Goal: Information Seeking & Learning: Learn about a topic

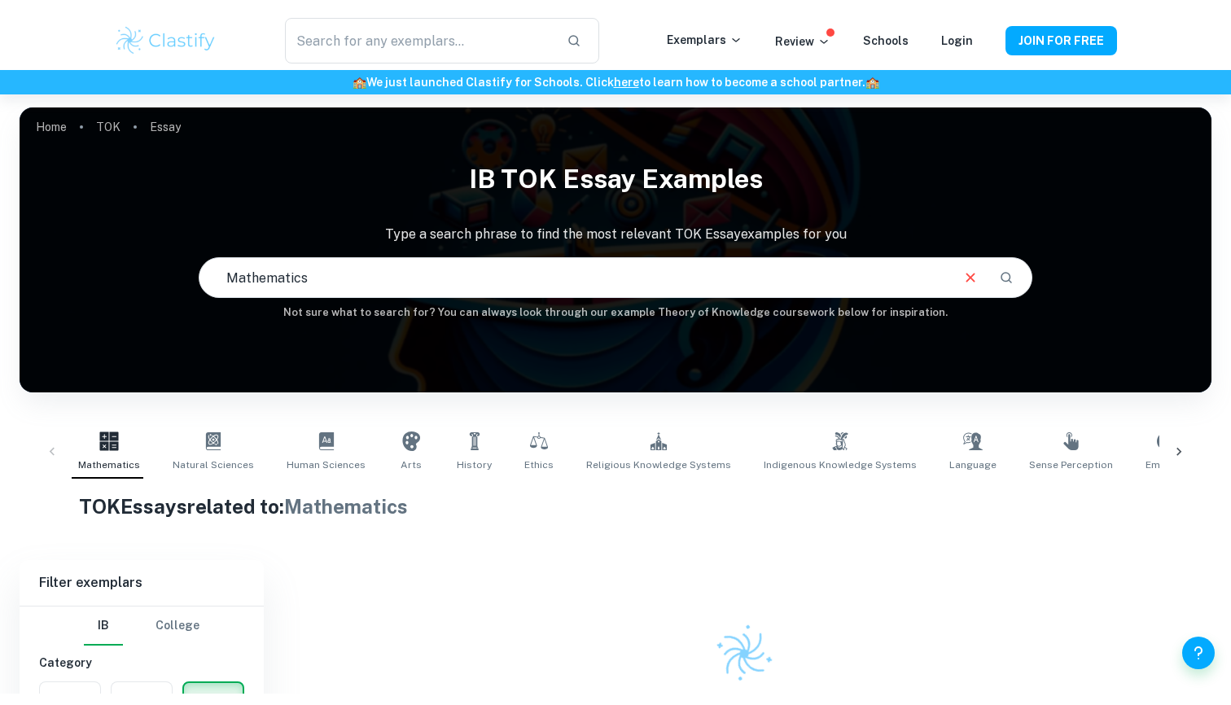
scroll to position [111, 0]
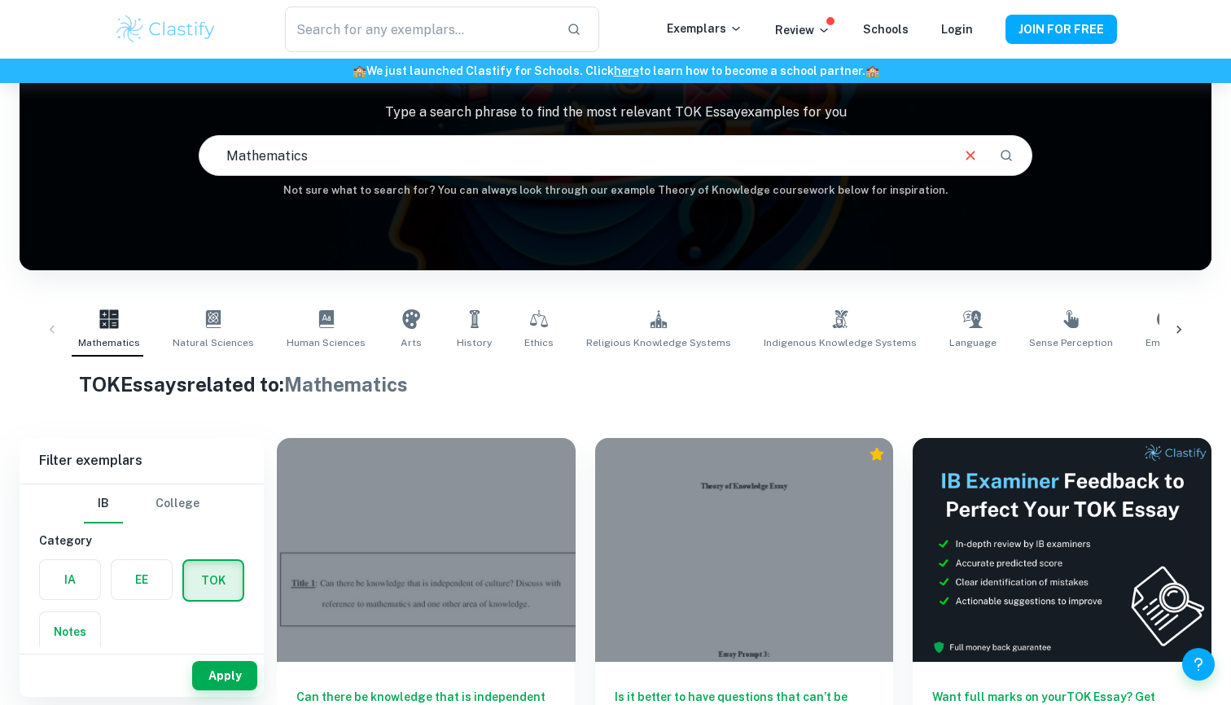
click at [45, 323] on div "Mathematics Natural Sciences Human Sciences Arts History Ethics Religious Knowl…" at bounding box center [616, 330] width 1166 height 54
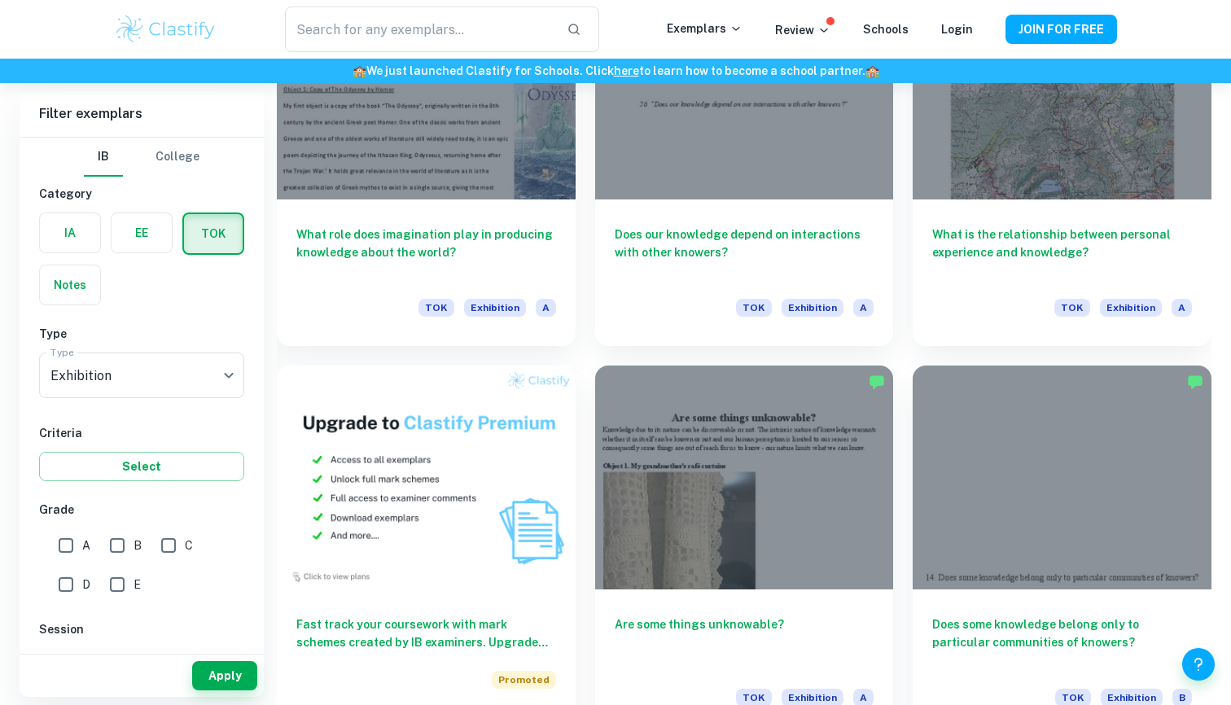
scroll to position [972, 0]
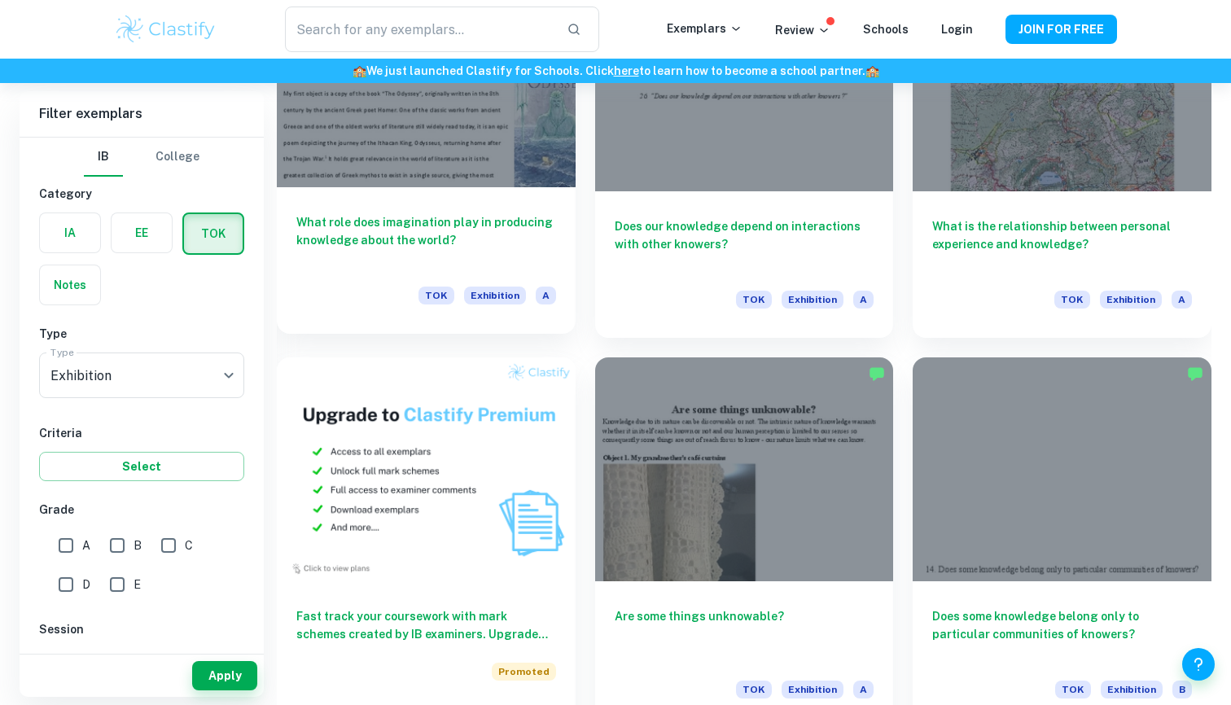
click at [486, 217] on h6 "What role does imagination play in producing knowledge about the world?" at bounding box center [426, 240] width 260 height 54
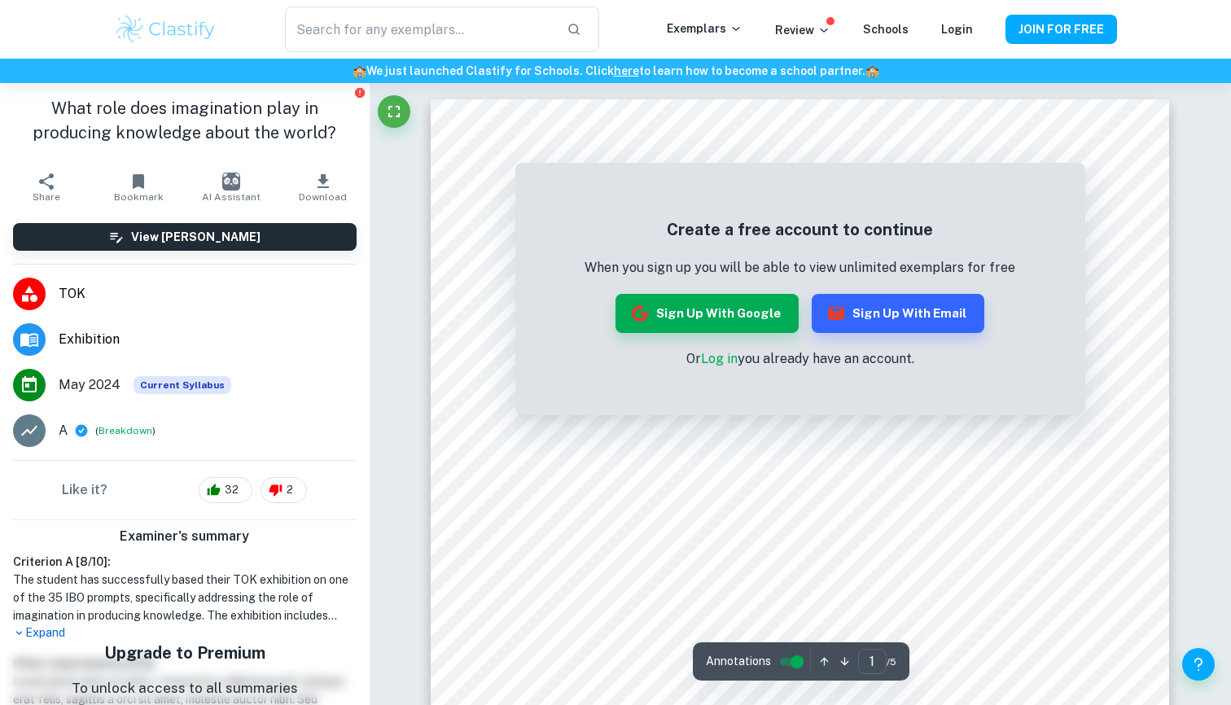
click at [719, 359] on link "Log in" at bounding box center [719, 358] width 37 height 15
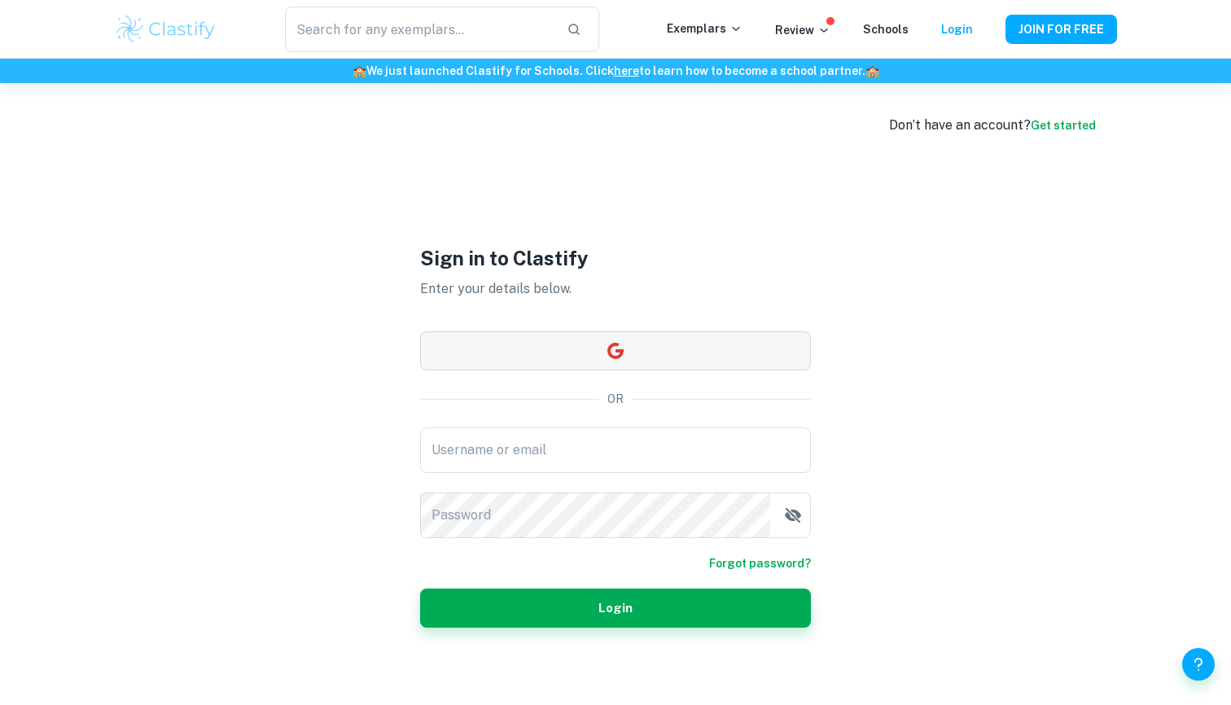
click at [652, 366] on button "button" at bounding box center [615, 350] width 391 height 39
